Goal: Information Seeking & Learning: Learn about a topic

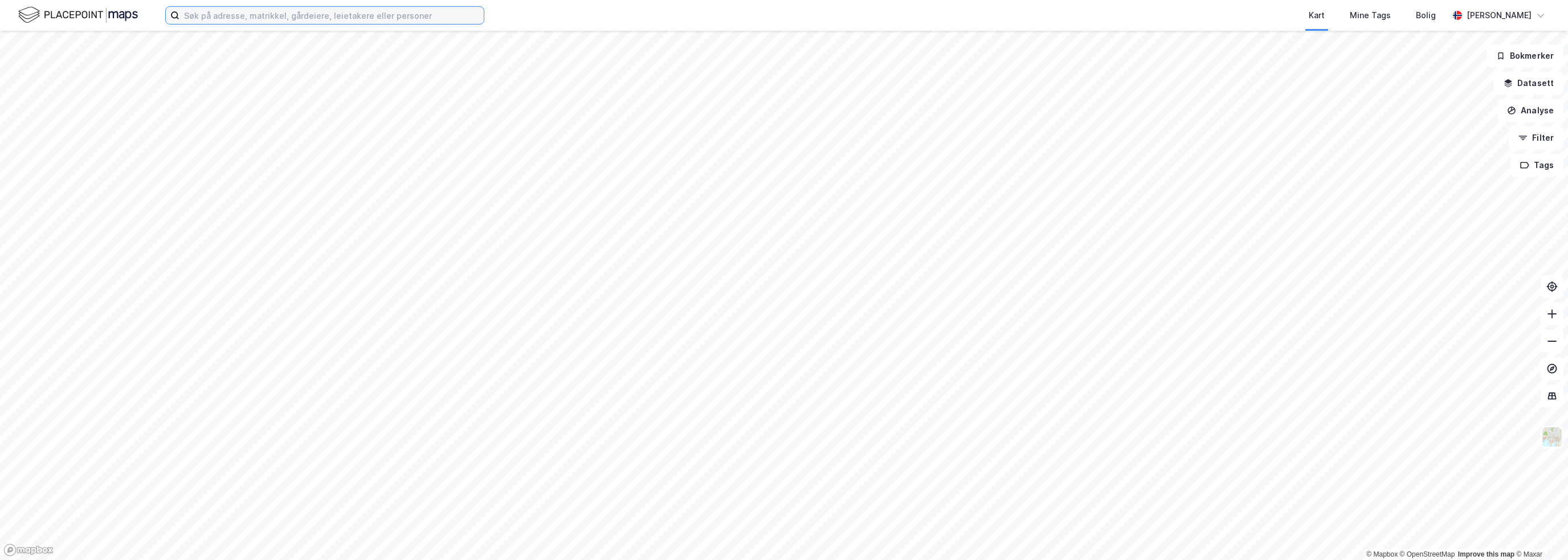
click at [345, 12] on input at bounding box center [332, 15] width 304 height 17
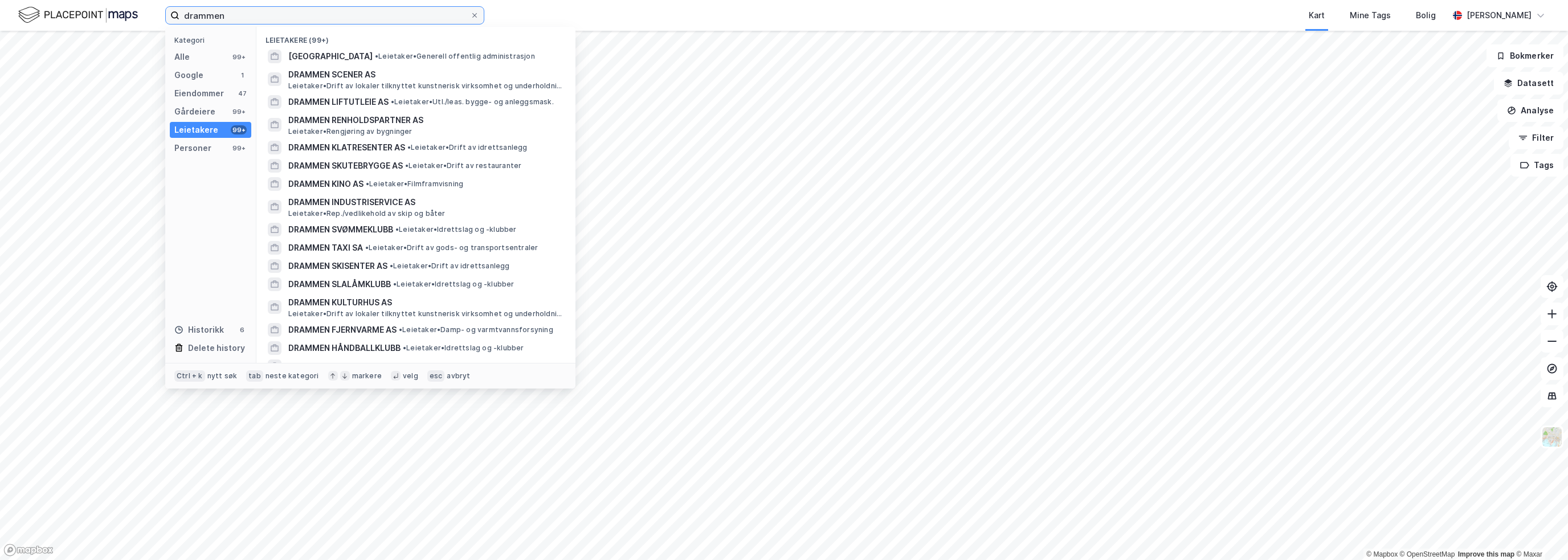
click at [378, 16] on input "drammen" at bounding box center [325, 15] width 291 height 17
type input "drammen"
click at [474, 12] on icon at bounding box center [474, 15] width 7 height 7
click at [470, 12] on input "drammen" at bounding box center [325, 15] width 291 height 17
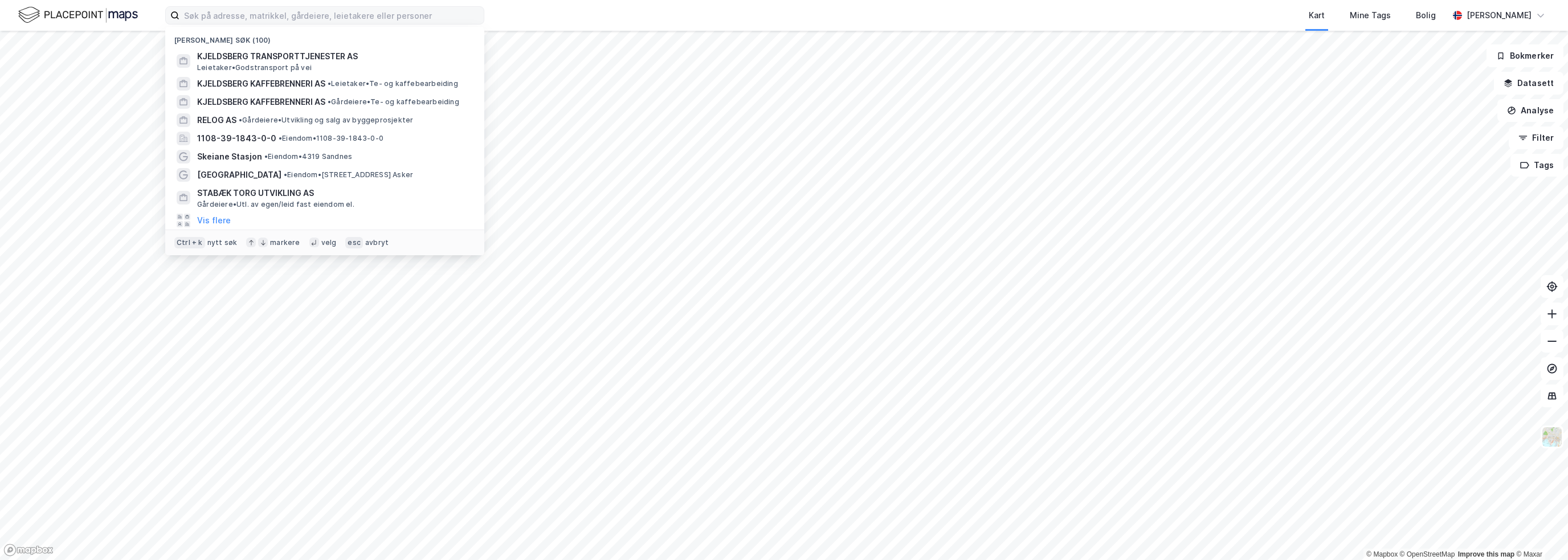
click at [528, 7] on div "Nylige søk (100) KJELDSBERG TRANSPORTTJENESTER AS Leietaker • Godstransport på …" at bounding box center [784, 15] width 1568 height 31
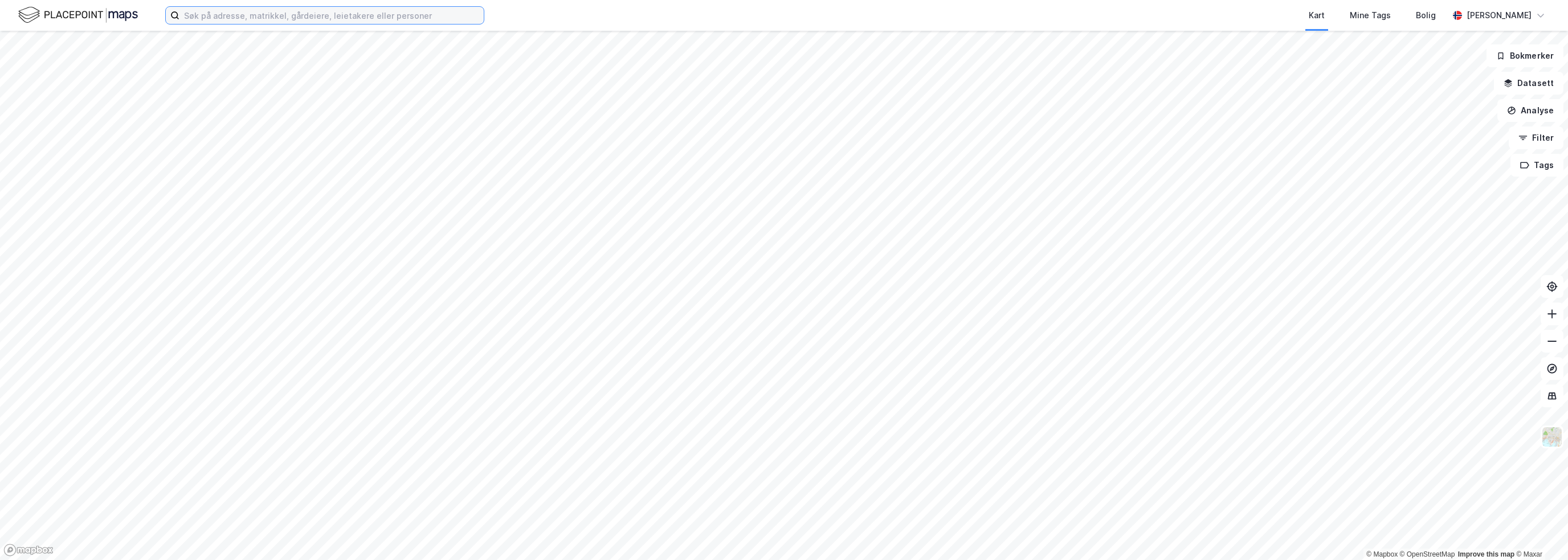
click at [219, 9] on input at bounding box center [332, 15] width 304 height 17
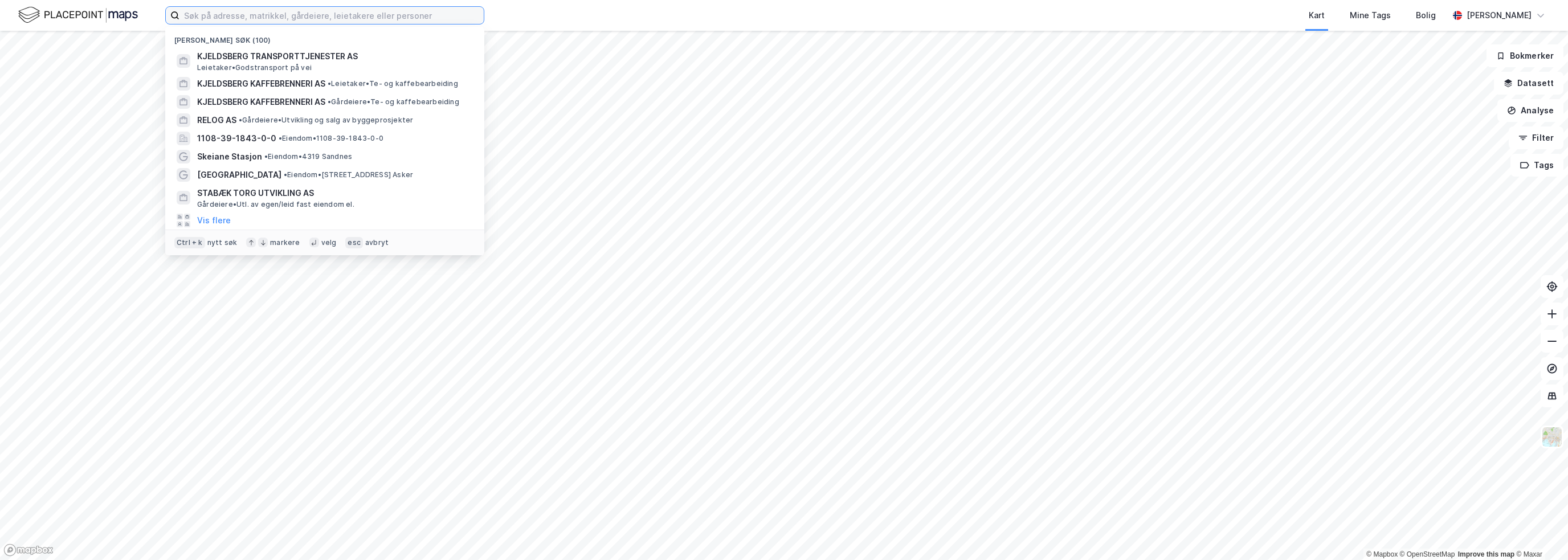
paste input "[STREET_ADDRESS]"
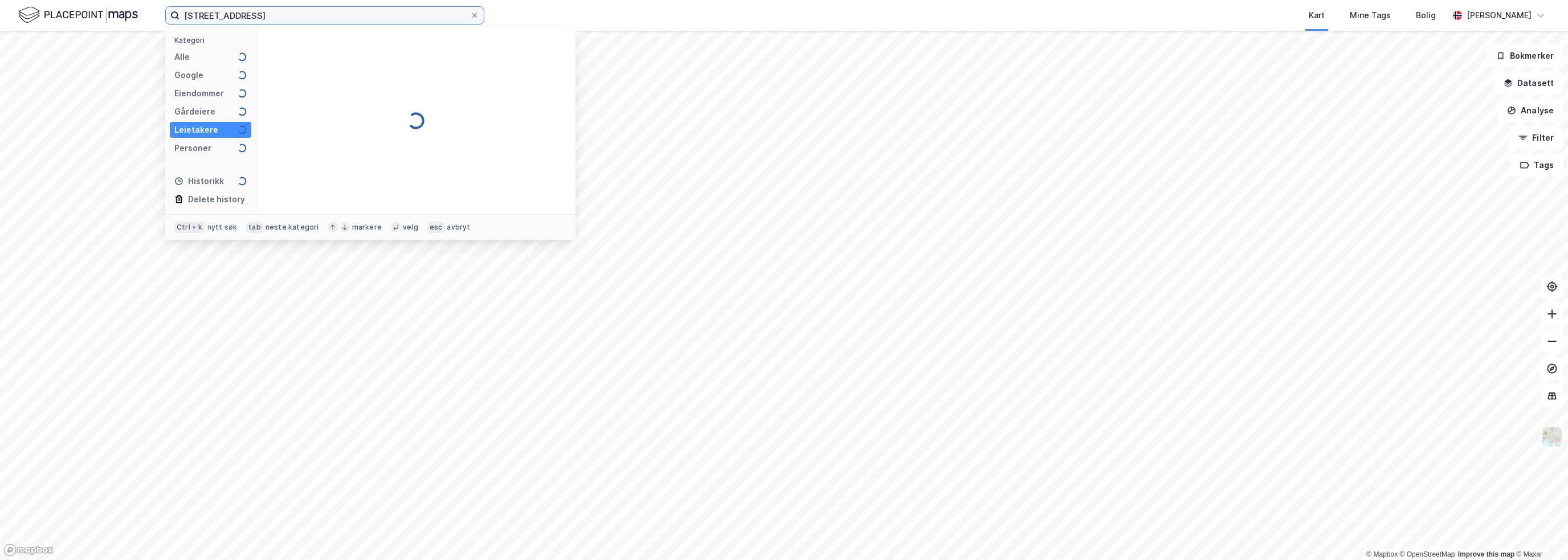
type input "[STREET_ADDRESS]"
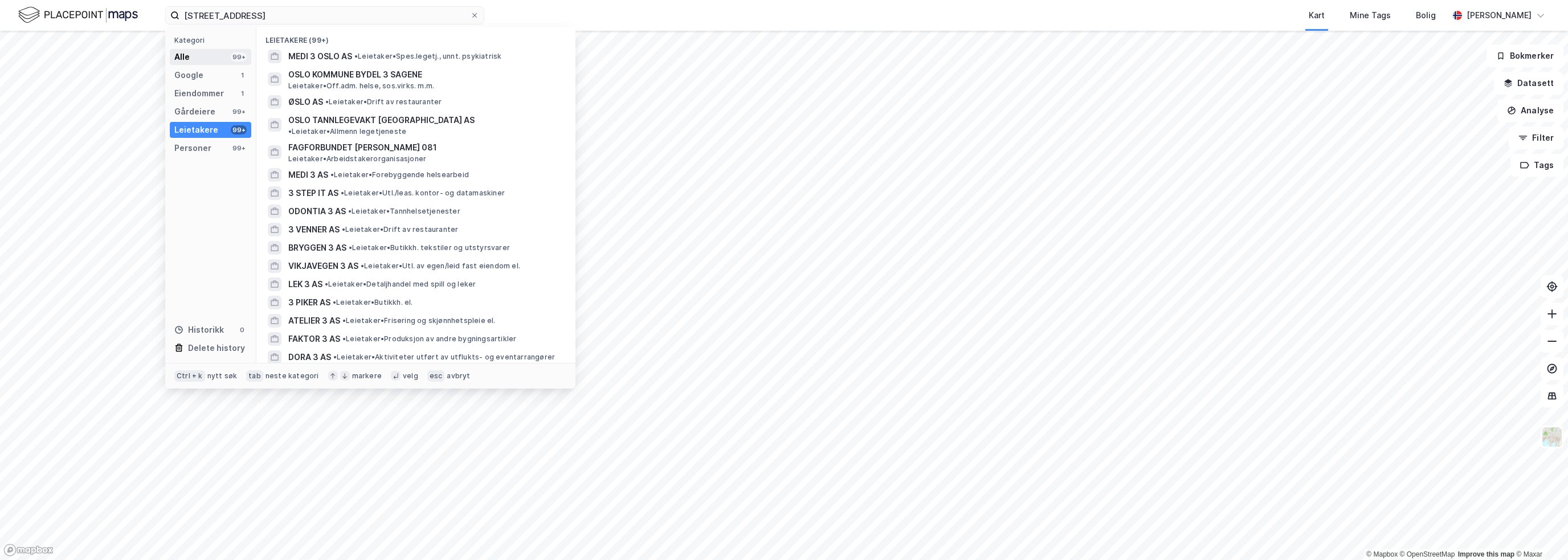
click at [226, 54] on div "Alle 99+" at bounding box center [210, 57] width 82 height 16
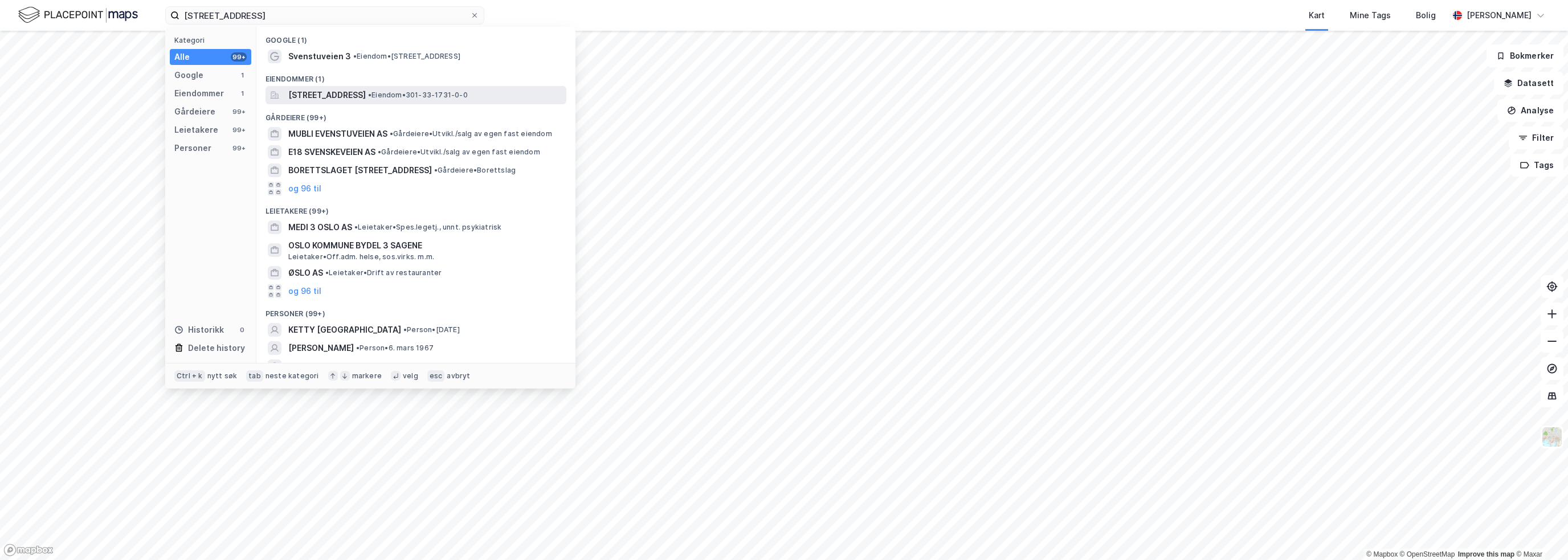
click at [322, 99] on span "[STREET_ADDRESS]" at bounding box center [327, 96] width 77 height 14
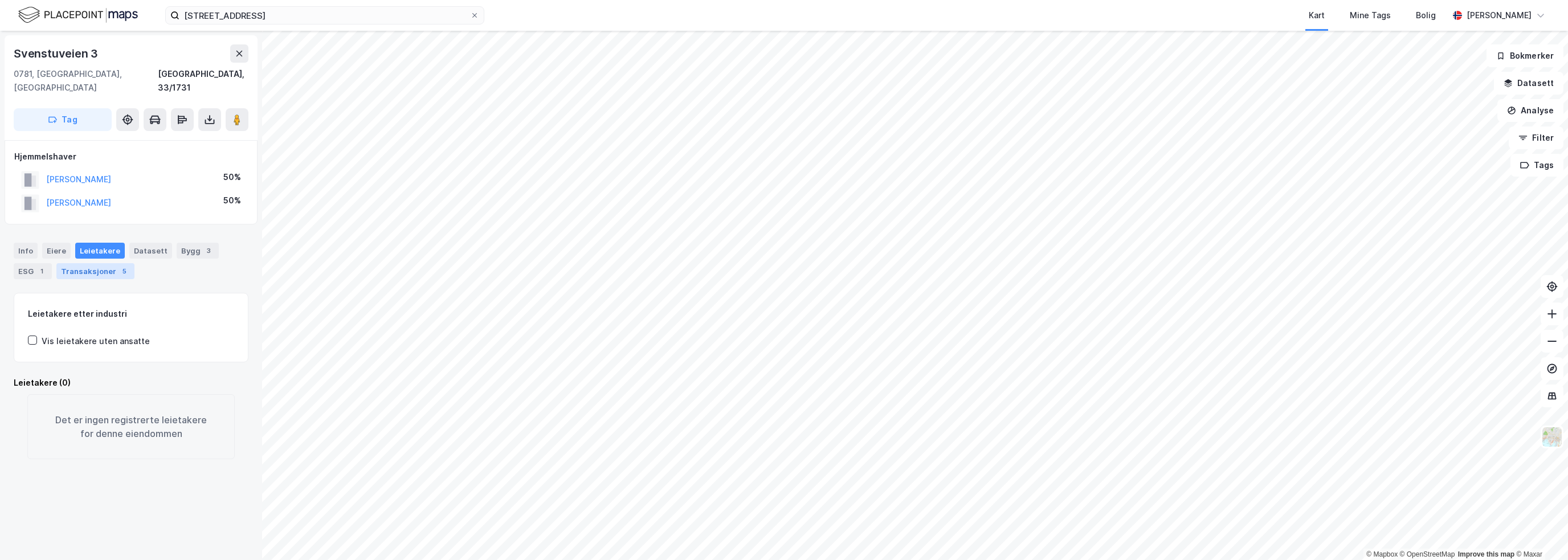
click at [84, 263] on div "Transaksjoner 5" at bounding box center [95, 272] width 78 height 16
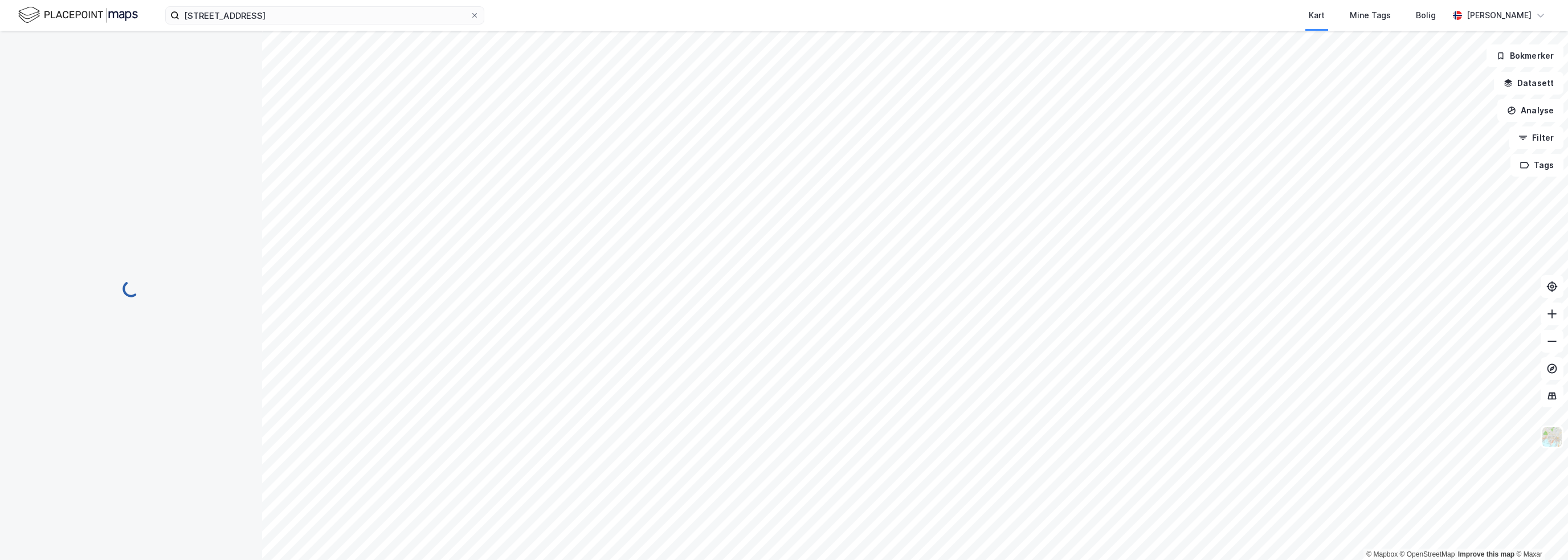
scroll to position [1, 0]
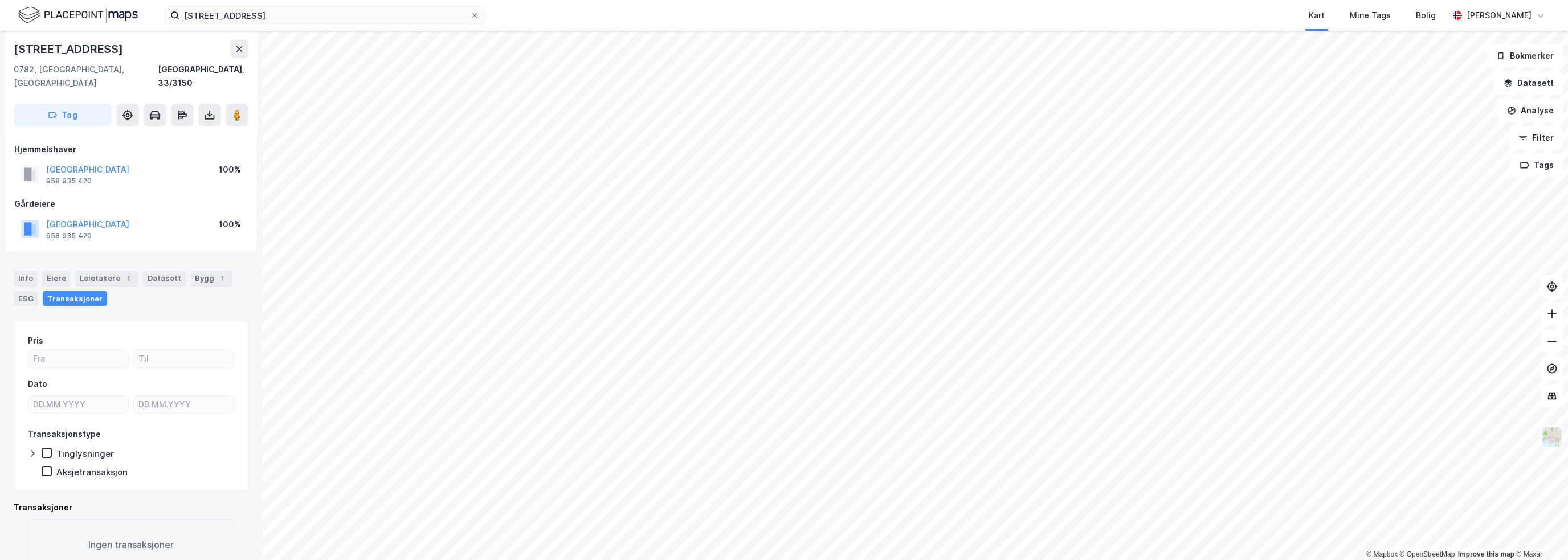
scroll to position [16, 0]
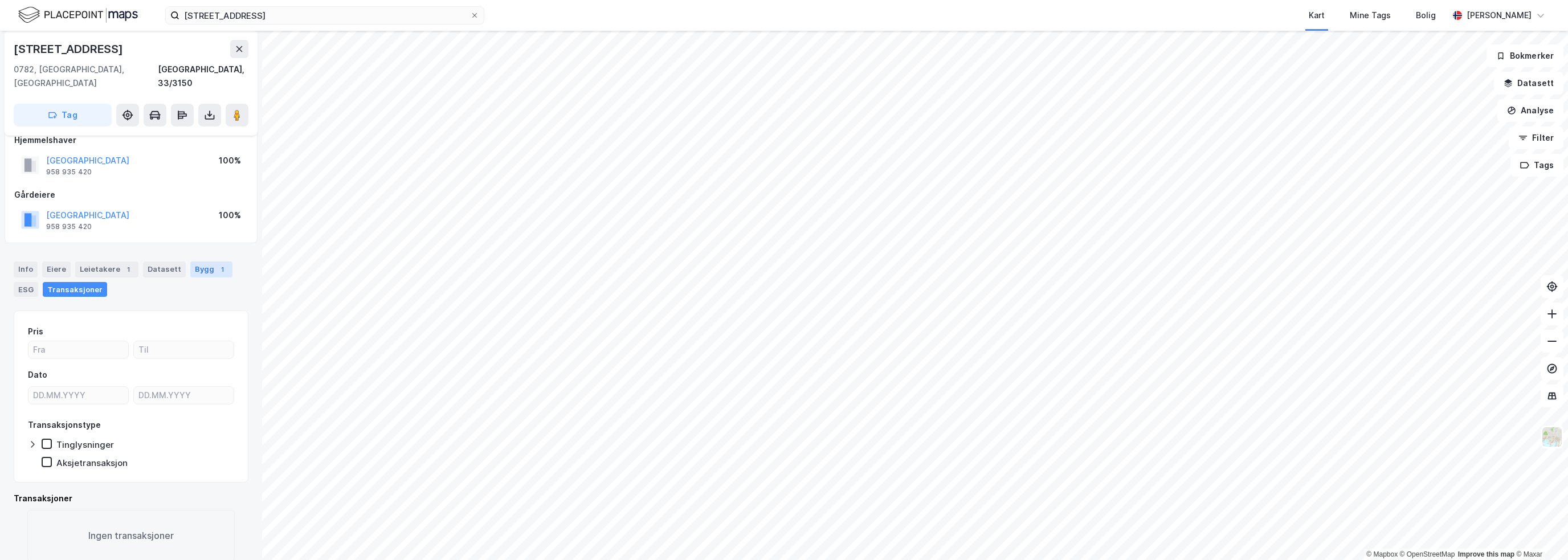
click at [195, 262] on div "Bygg 1" at bounding box center [212, 270] width 42 height 16
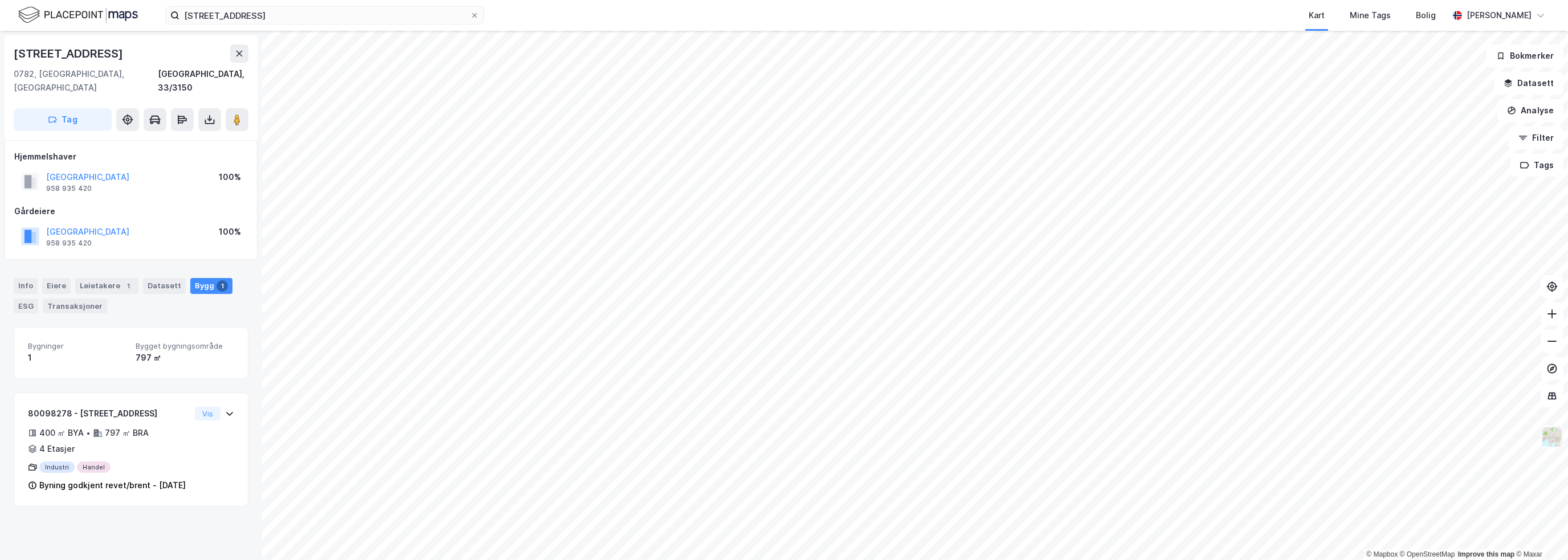
click at [1547, 433] on img at bounding box center [1552, 437] width 22 height 22
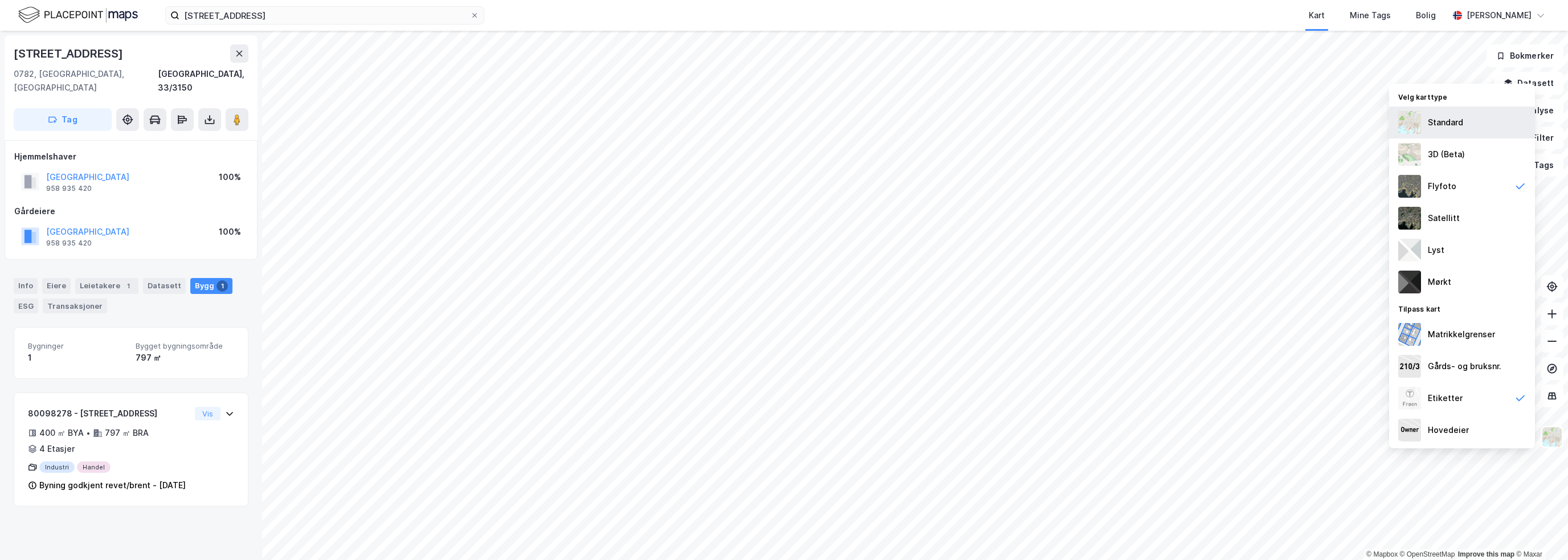
click at [1431, 131] on div "Standard" at bounding box center [1462, 122] width 146 height 32
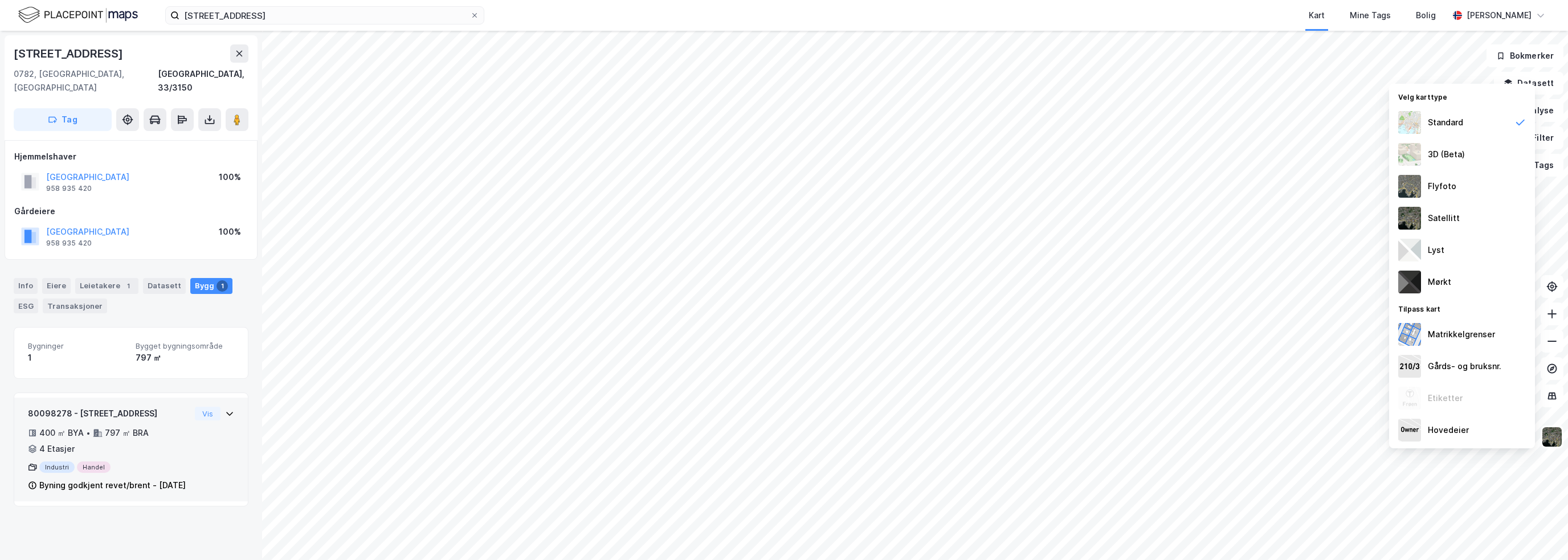
click at [230, 401] on div "80098278 - Frognerseterveien 63 400 ㎡ BYA • 797 ㎡ BRA • 4 Etasjer Industri Hand…" at bounding box center [131, 449] width 233 height 104
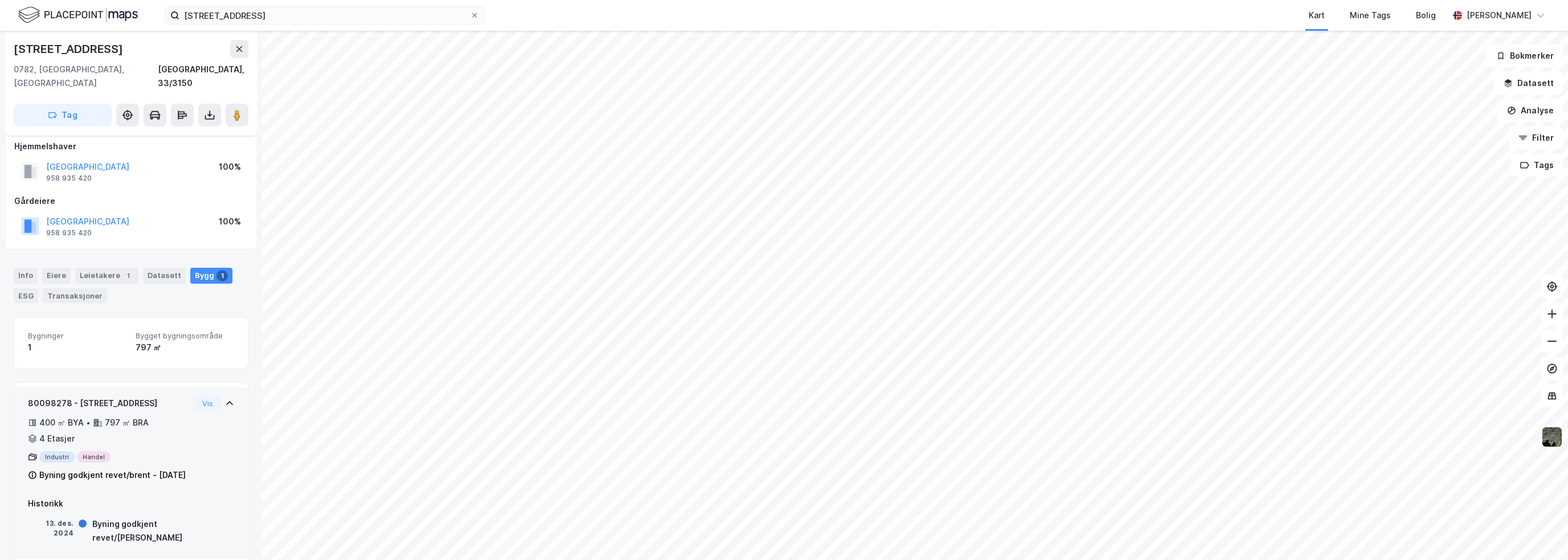
scroll to position [12, 0]
click at [18, 265] on div "Info" at bounding box center [26, 273] width 24 height 16
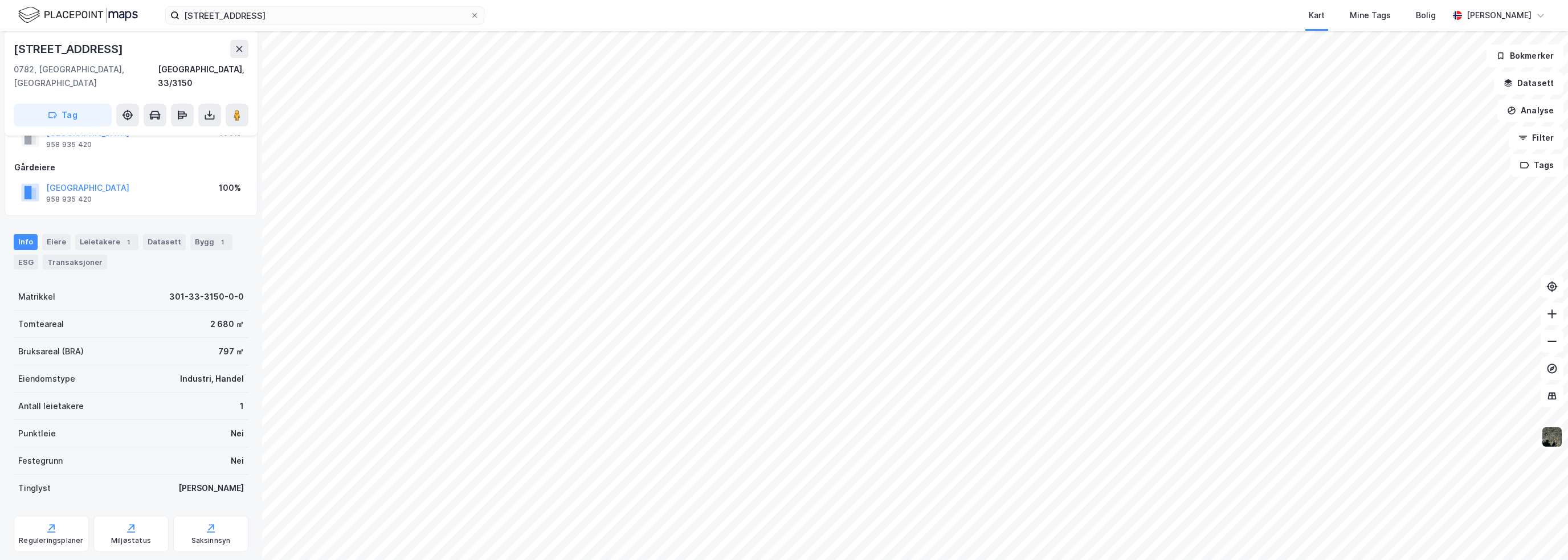
scroll to position [58, 0]
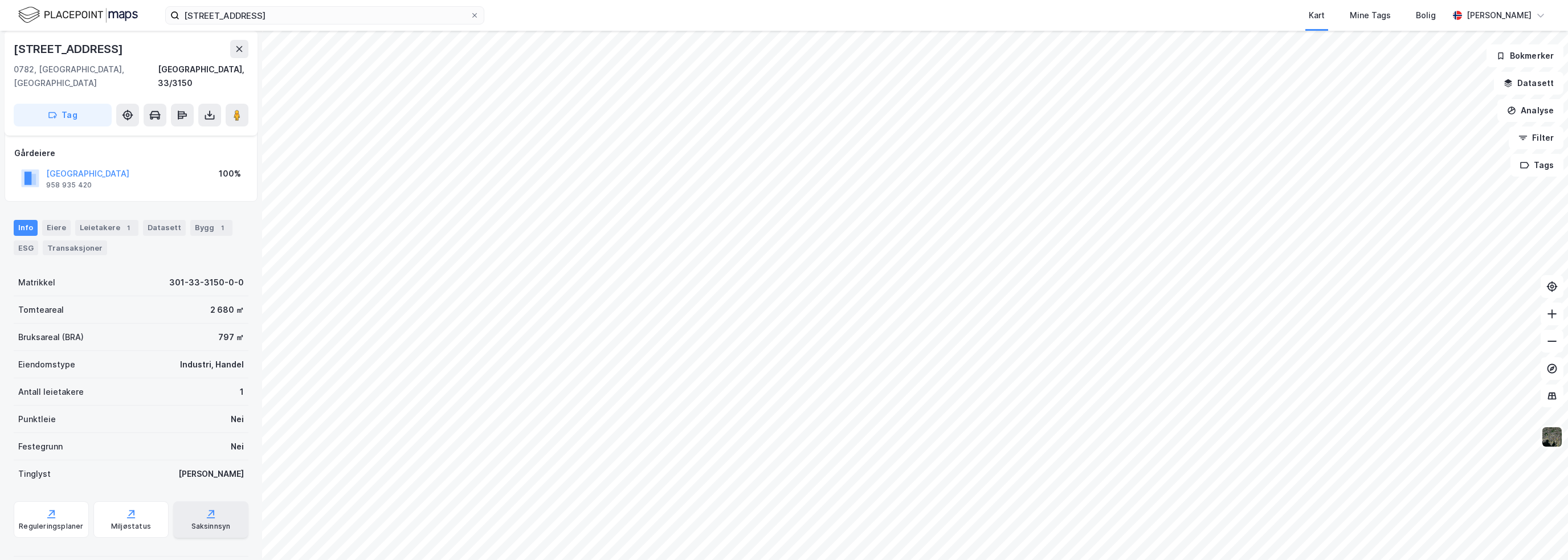
click at [235, 507] on div "Saksinnsyn" at bounding box center [211, 519] width 75 height 36
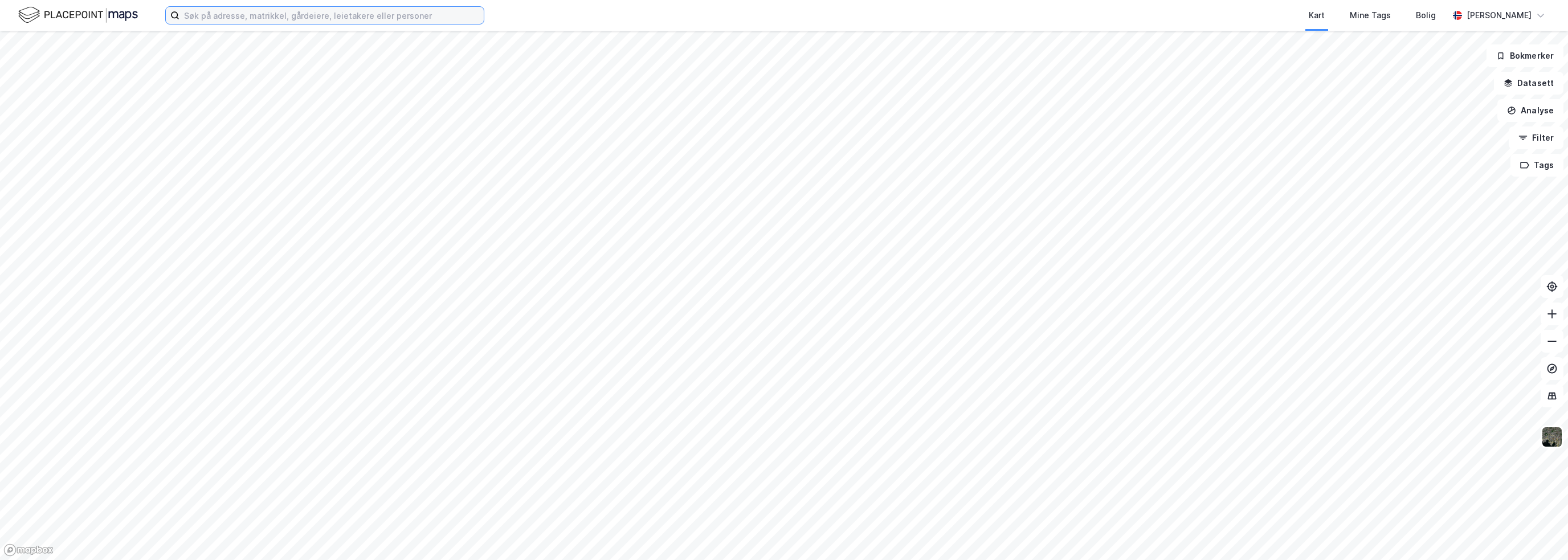
click at [374, 17] on input at bounding box center [332, 15] width 304 height 17
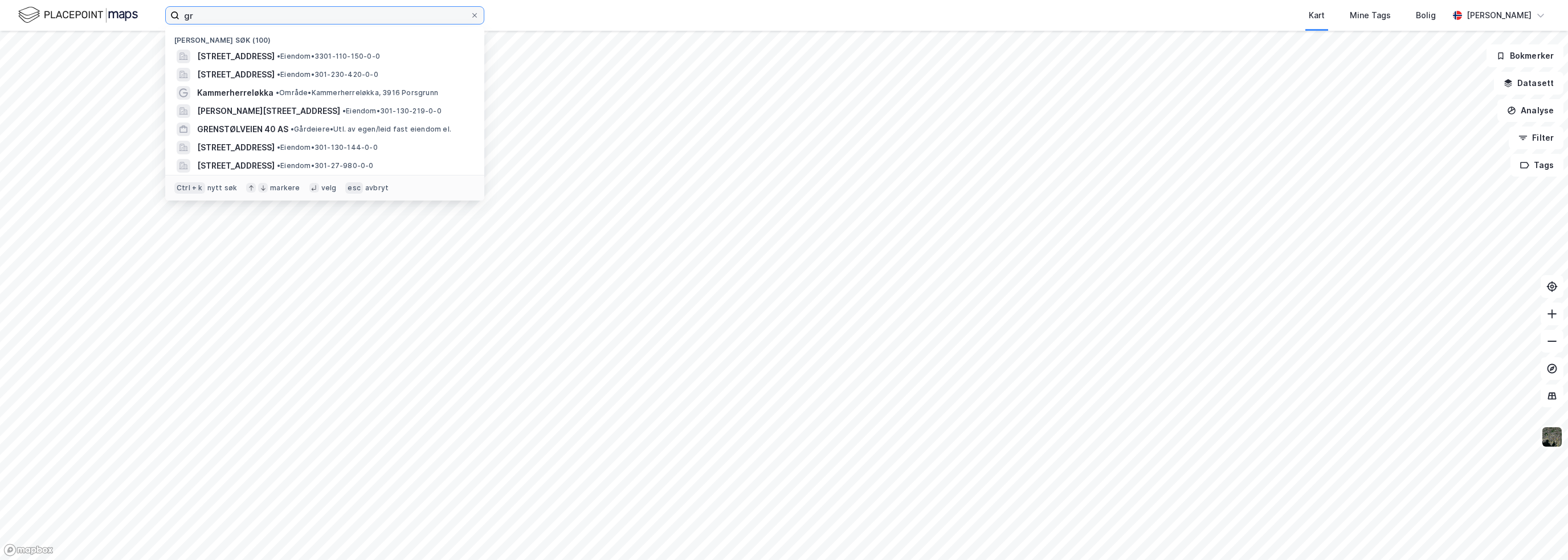
type input "g"
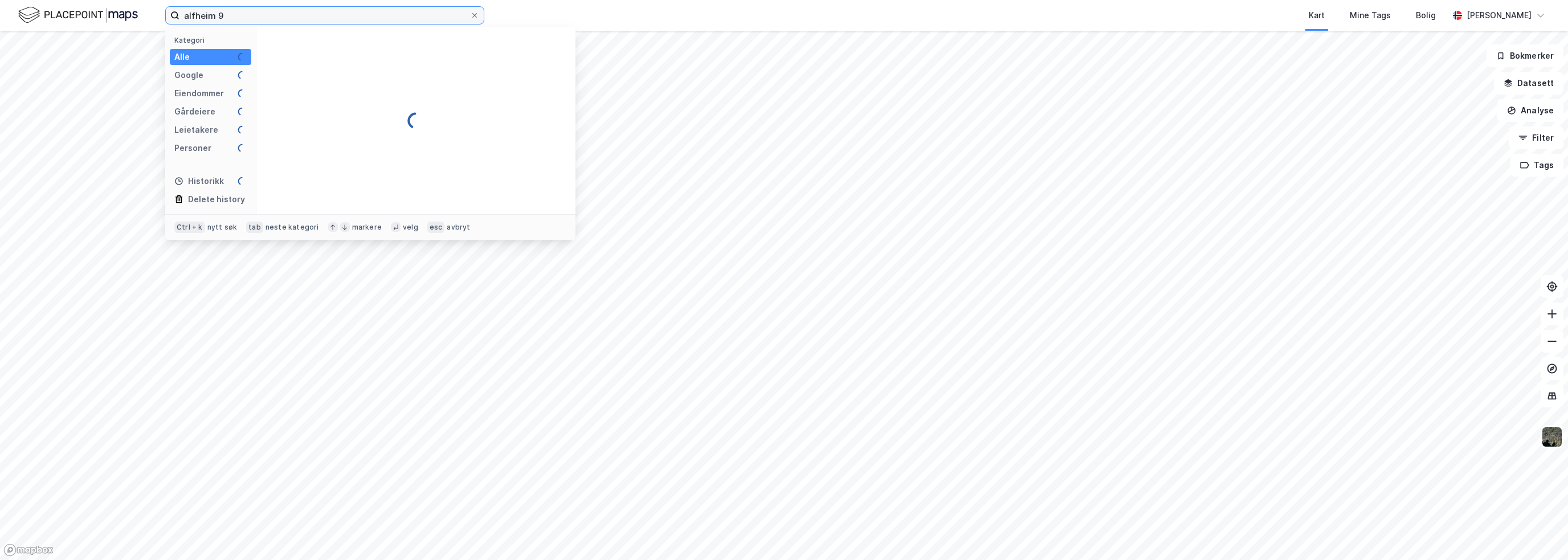
type input "alfheim 9"
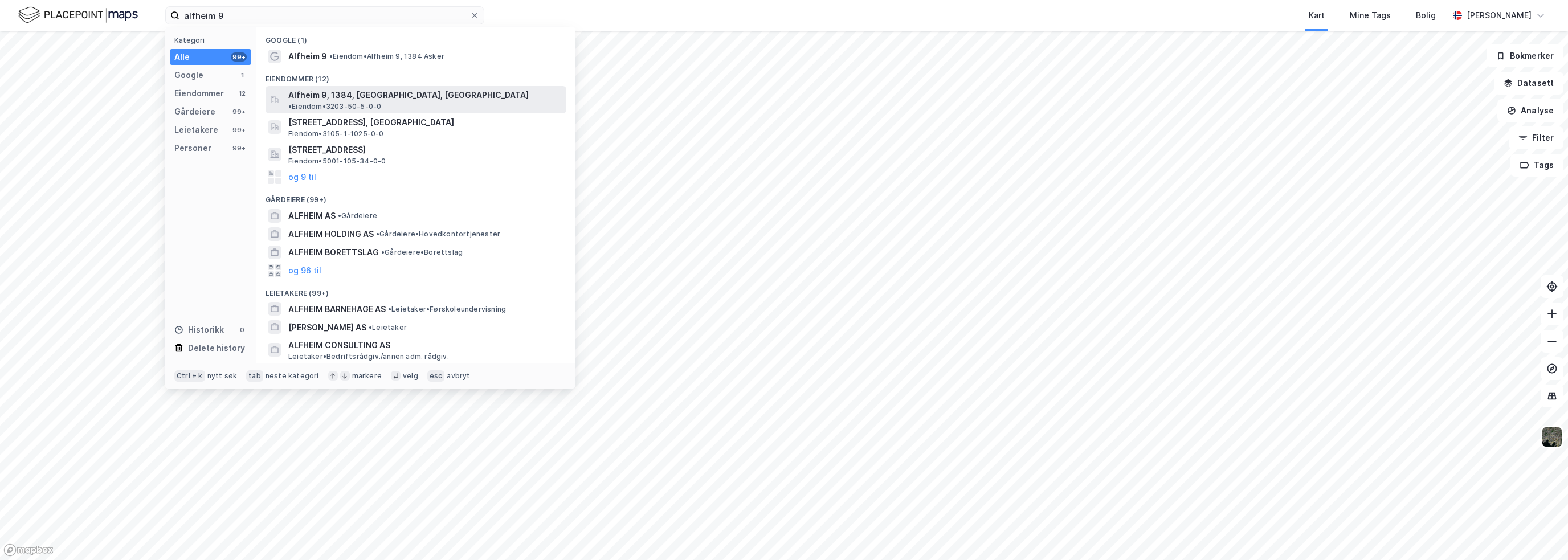
click at [407, 92] on span "Alfheim 9, 1384, ASKER, ASKER" at bounding box center [408, 96] width 240 height 14
